Goal: Check status: Check status

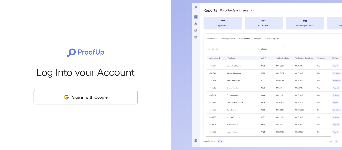
click at [109, 97] on button "Sign in with Google" at bounding box center [86, 97] width 104 height 15
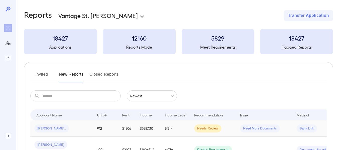
click at [209, 127] on span "Needs Review" at bounding box center [207, 128] width 27 height 5
click at [267, 129] on span "Need More Documents" at bounding box center [260, 128] width 40 height 5
